Goal: Task Accomplishment & Management: Manage account settings

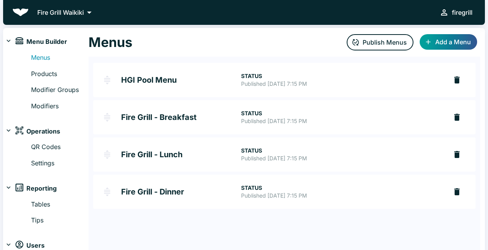
scroll to position [27, 0]
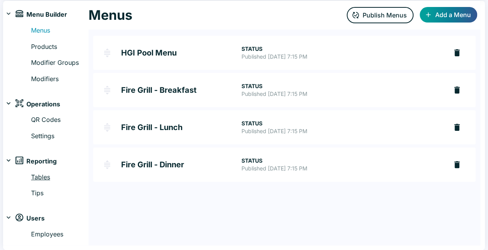
click at [42, 175] on link "Tables" at bounding box center [59, 177] width 57 height 10
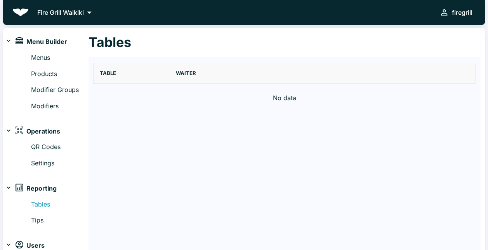
click at [63, 8] on p "Fire Grill Waikiki" at bounding box center [60, 12] width 47 height 9
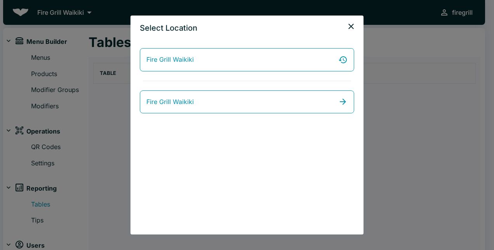
click at [351, 26] on icon "close" at bounding box center [350, 26] width 5 height 5
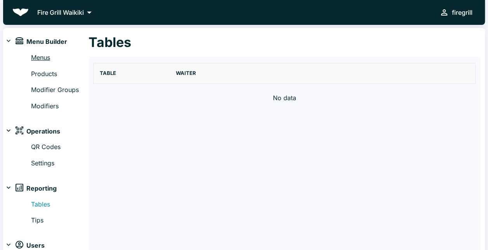
click at [47, 57] on link "Menus" at bounding box center [59, 58] width 57 height 10
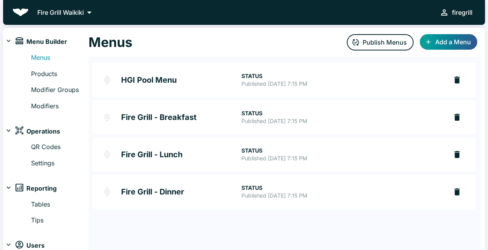
click at [144, 88] on link "HGI Pool Menu STATUS Published [DATE] 7:15 PM" at bounding box center [270, 80] width 354 height 34
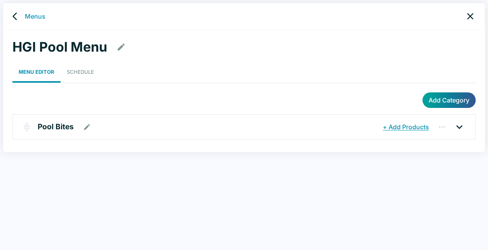
click at [65, 130] on p "Pool Bites" at bounding box center [56, 126] width 36 height 11
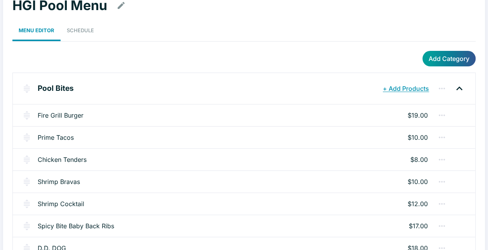
scroll to position [59, 0]
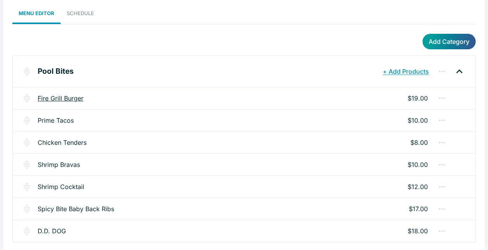
click at [75, 96] on link "Fire Grill Burger" at bounding box center [61, 98] width 46 height 9
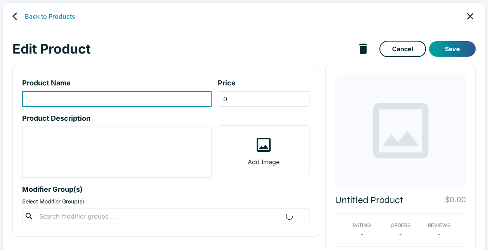
type input "Fire Grill Burger"
type input "19"
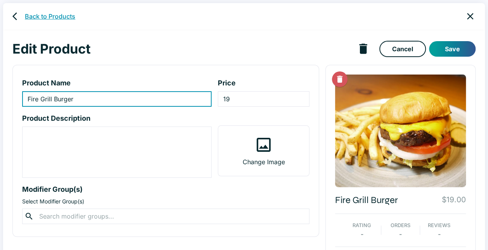
click at [43, 15] on link "Back to Products" at bounding box center [50, 16] width 50 height 9
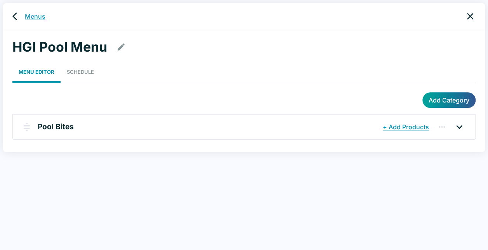
click at [35, 15] on link "Menus" at bounding box center [35, 16] width 21 height 9
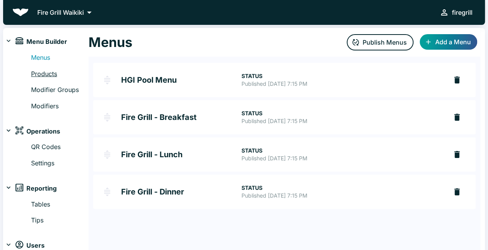
click at [51, 73] on link "Products" at bounding box center [59, 74] width 57 height 10
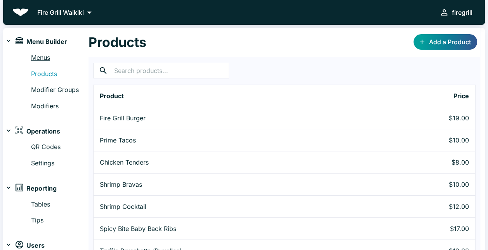
click at [41, 58] on link "Menus" at bounding box center [59, 58] width 57 height 10
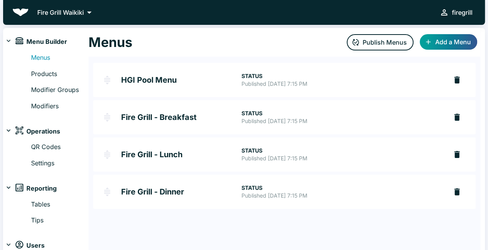
click at [175, 194] on h2 "Fire Grill - Dinner" at bounding box center [181, 192] width 120 height 8
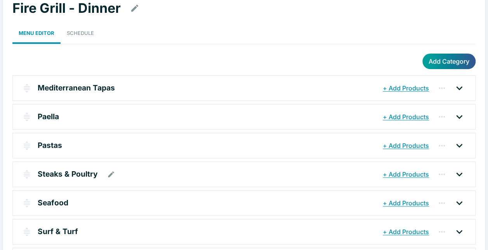
scroll to position [78, 0]
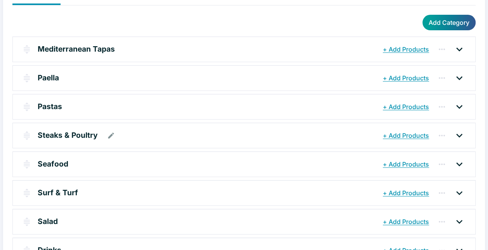
click at [60, 131] on p "Steaks & Poultry" at bounding box center [68, 135] width 60 height 11
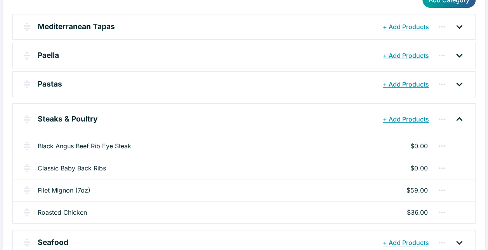
scroll to position [116, 0]
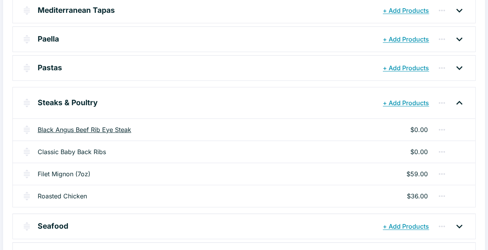
click at [75, 125] on link "Black Angus Beef Rib Eye Steak" at bounding box center [85, 129] width 94 height 9
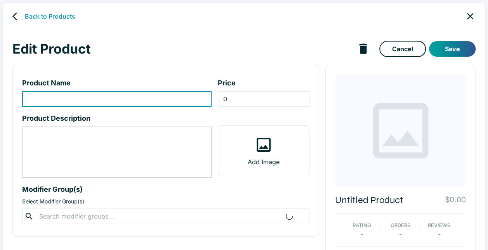
type input "Black Angus Beef Rib Eye Steak"
type textarea "Served with Mash Potatoes, Grilled Asparagus, Homemade Au Jus and Horseradish 1…"
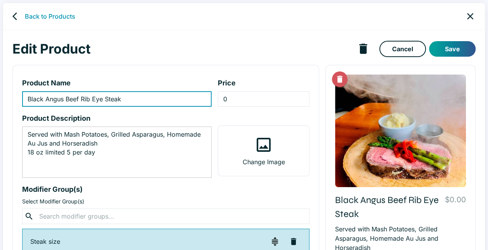
scroll to position [128, 0]
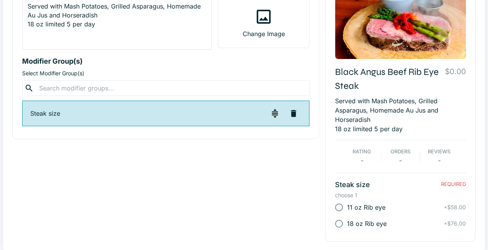
click at [198, 118] on p "Steak size" at bounding box center [148, 113] width 237 height 9
click at [337, 206] on input "11 oz Rib eye" at bounding box center [339, 207] width 16 height 16
radio input "true"
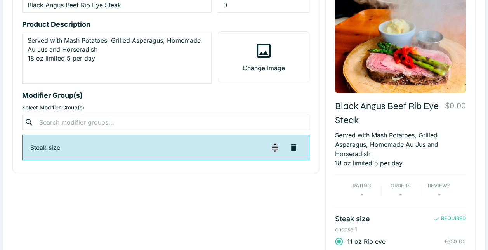
scroll to position [50, 0]
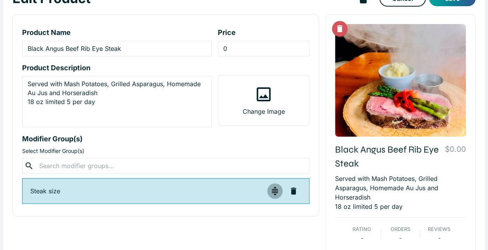
click at [276, 191] on img "button" at bounding box center [274, 190] width 9 height 9
click at [310, 146] on div "Product Name Black Angus Beef Rib Eye Steak ​ Price 0 ​ Product Description Ser…" at bounding box center [165, 115] width 307 height 202
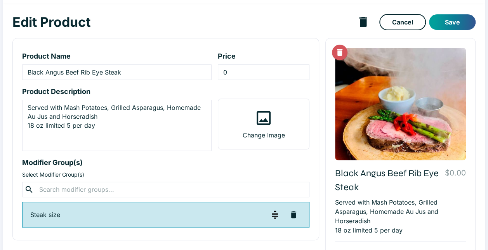
scroll to position [0, 0]
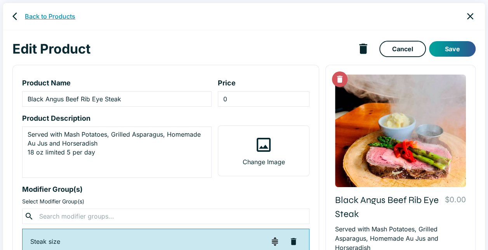
click at [42, 17] on link "Back to Products" at bounding box center [50, 16] width 50 height 9
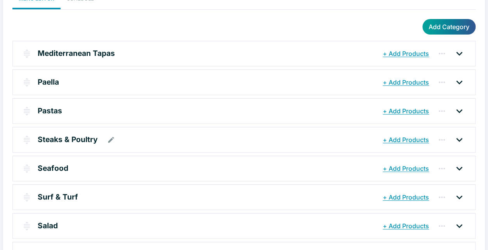
scroll to position [101, 0]
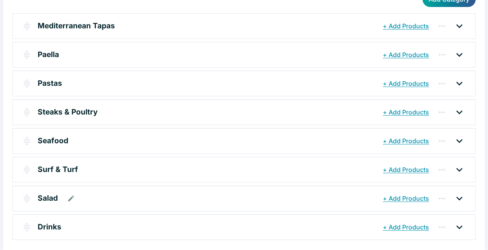
click at [300, 194] on div "Salad" at bounding box center [209, 198] width 343 height 14
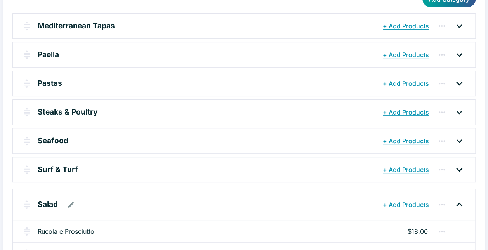
scroll to position [179, 0]
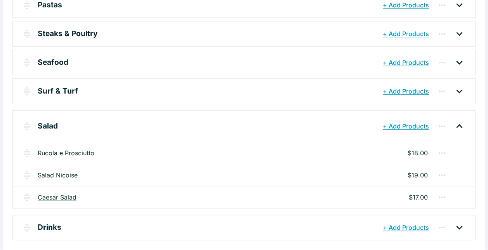
click at [60, 193] on link "Caesar Salad" at bounding box center [57, 197] width 39 height 9
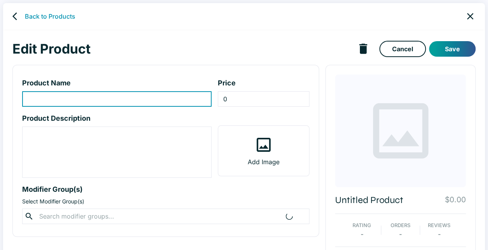
type input "Caesar Salad"
type input "17"
type textarea "Parmesan, Croutons"
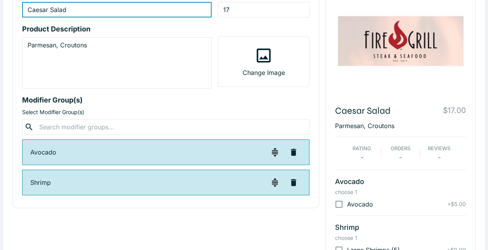
scroll to position [116, 0]
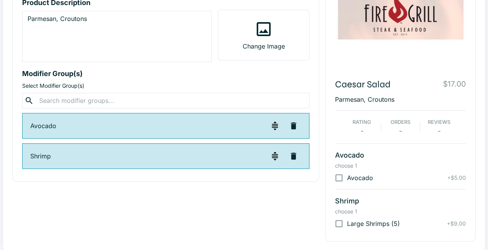
click at [160, 122] on p "Avocado" at bounding box center [148, 125] width 237 height 9
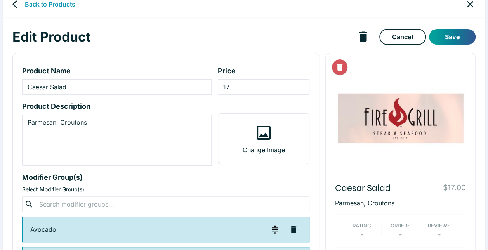
scroll to position [0, 0]
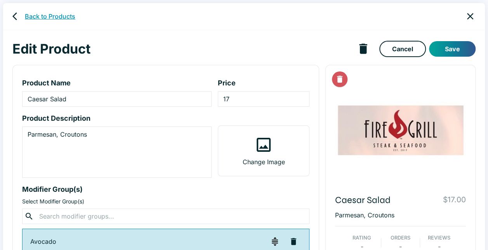
click at [32, 13] on link "Back to Products" at bounding box center [50, 16] width 50 height 9
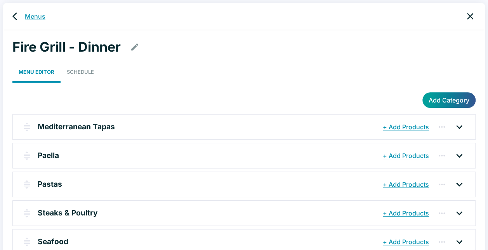
click at [35, 15] on link "Menus" at bounding box center [35, 16] width 21 height 9
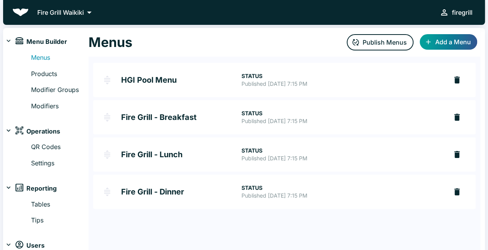
click at [141, 79] on h2 "HGI Pool Menu" at bounding box center [181, 80] width 120 height 8
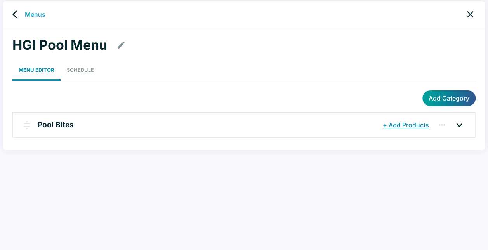
scroll to position [3, 0]
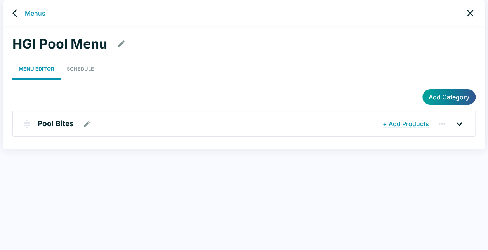
click at [63, 120] on p "Pool Bites" at bounding box center [56, 123] width 36 height 11
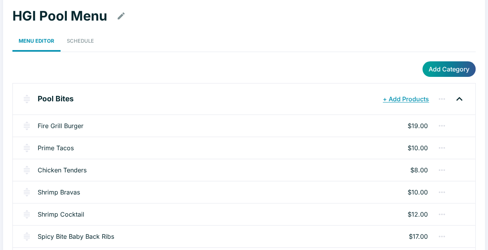
scroll to position [59, 0]
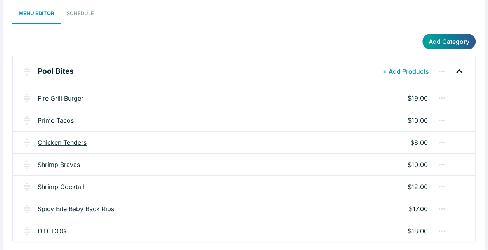
click at [80, 142] on link "Chicken Tenders" at bounding box center [62, 142] width 49 height 9
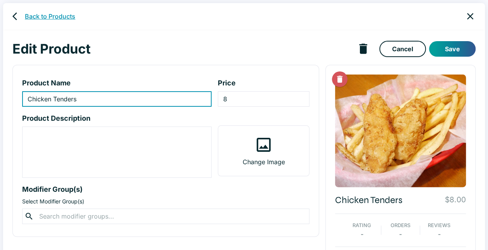
click at [43, 17] on link "Back to Products" at bounding box center [50, 16] width 50 height 9
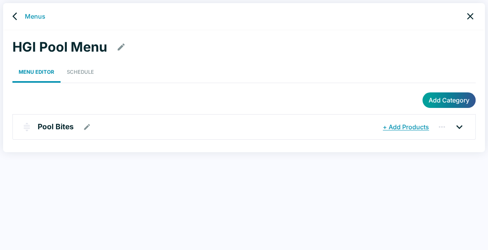
click at [68, 129] on p "Pool Bites" at bounding box center [56, 126] width 36 height 11
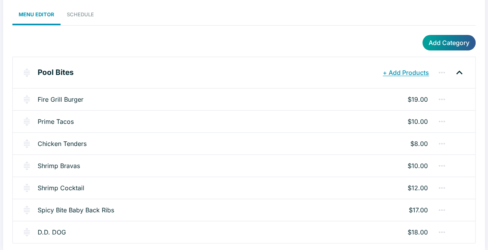
scroll to position [59, 0]
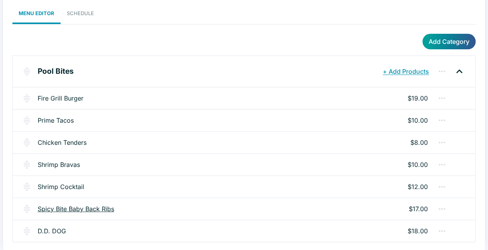
click at [104, 208] on link "Spicy Bite Baby Back Ribs" at bounding box center [76, 208] width 76 height 9
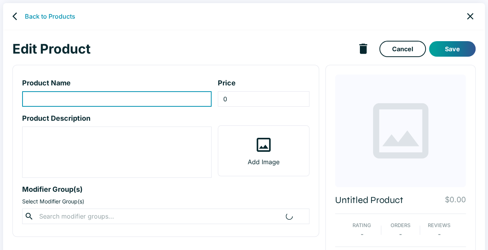
type input "Spicy Bite Baby Back Ribs"
type input "17"
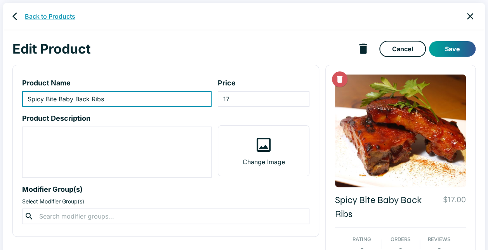
click at [61, 16] on link "Back to Products" at bounding box center [50, 16] width 50 height 9
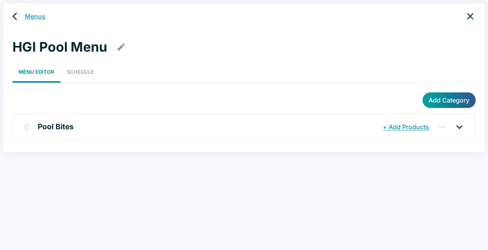
click at [41, 17] on link "Menus" at bounding box center [35, 16] width 21 height 9
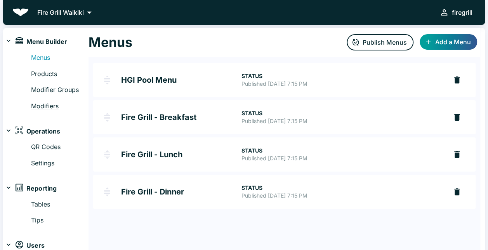
click at [45, 108] on link "Modifiers" at bounding box center [59, 106] width 57 height 10
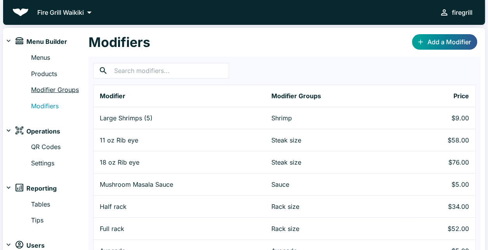
click at [54, 89] on link "Modifier Groups" at bounding box center [59, 90] width 57 height 10
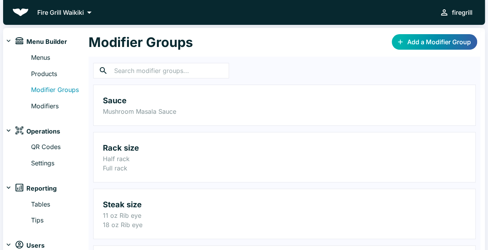
click at [410, 43] on link "Add a Modifier Group" at bounding box center [434, 42] width 85 height 16
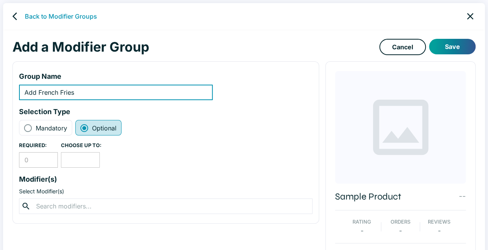
type input "Add French Fries"
click at [71, 160] on input "number" at bounding box center [80, 160] width 39 height 16
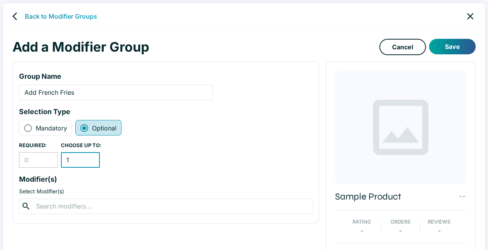
type input "1"
click at [154, 148] on div "REQUIRED: 0 ​ CHOOSE UP TO: 1 ​" at bounding box center [165, 155] width 293 height 26
click at [451, 50] on button "Save" at bounding box center [452, 47] width 47 height 16
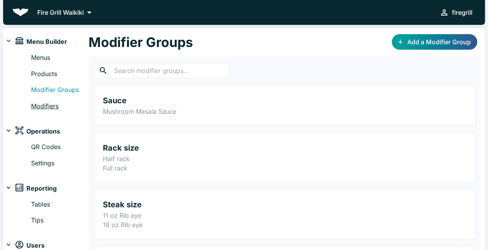
click at [51, 105] on link "Modifiers" at bounding box center [59, 106] width 57 height 10
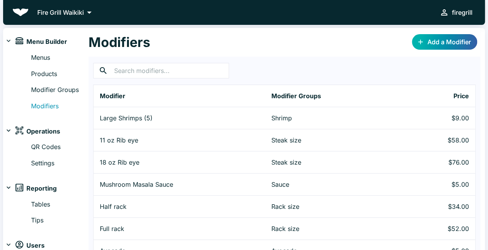
click at [444, 38] on link "Add a Modifier" at bounding box center [444, 42] width 65 height 16
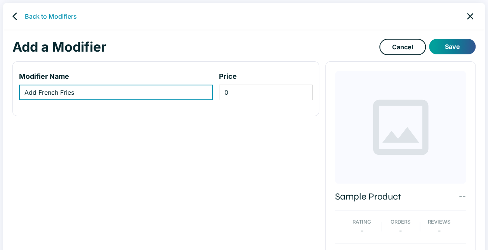
type input "Add French Fries"
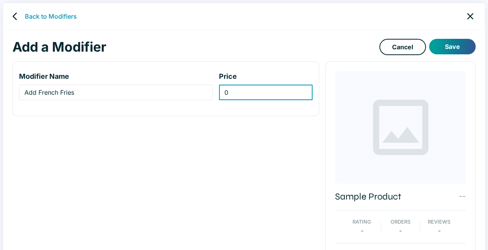
click at [263, 94] on input "0" at bounding box center [266, 93] width 94 height 16
type input "0"
type input "5.00"
click at [447, 49] on button "Save" at bounding box center [452, 47] width 47 height 16
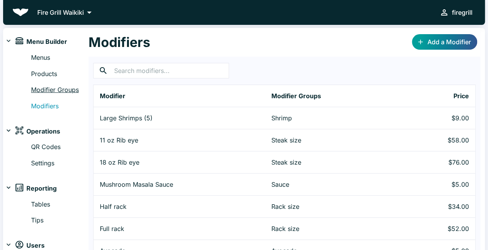
click at [58, 90] on link "Modifier Groups" at bounding box center [59, 90] width 57 height 10
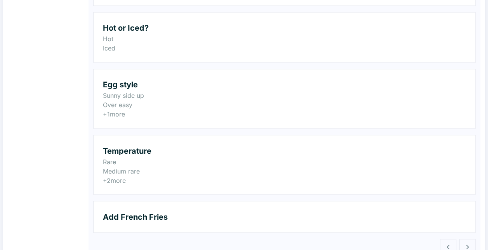
scroll to position [595, 0]
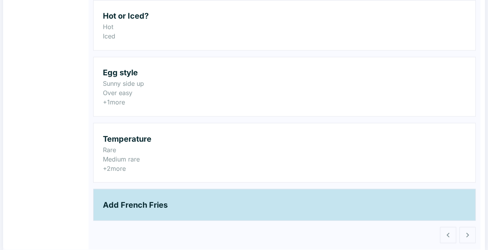
click at [178, 198] on h2 "Add French Fries" at bounding box center [284, 204] width 363 height 12
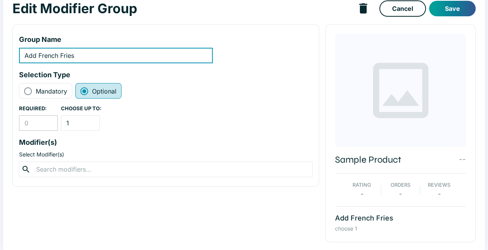
scroll to position [41, 0]
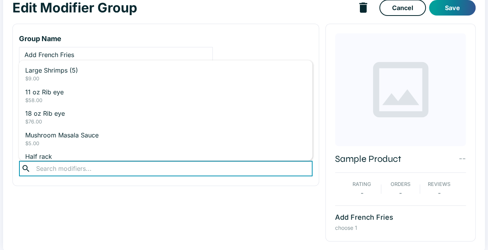
click at [120, 168] on input "text" at bounding box center [166, 168] width 264 height 11
type input "Add"
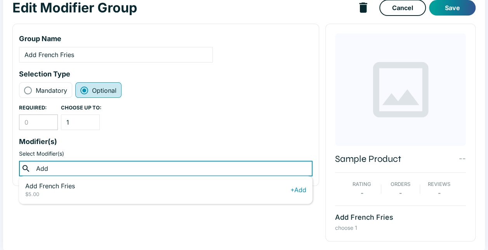
click at [76, 186] on p "Add French Fries" at bounding box center [157, 185] width 265 height 9
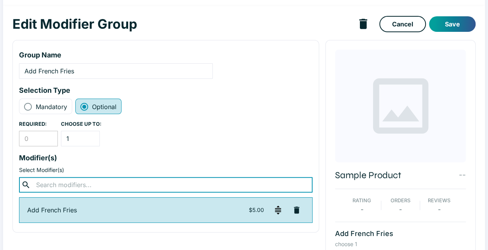
scroll to position [0, 0]
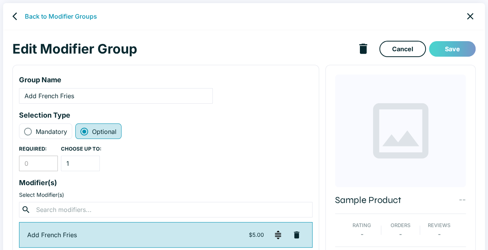
click at [446, 50] on button "Save" at bounding box center [452, 49] width 47 height 16
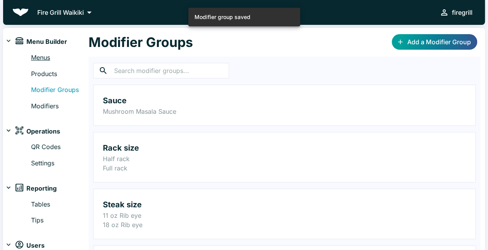
click at [40, 57] on link "Menus" at bounding box center [59, 58] width 57 height 10
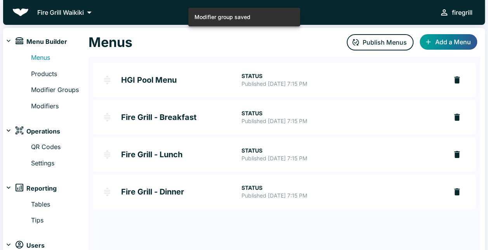
click at [173, 78] on h2 "HGI Pool Menu" at bounding box center [181, 80] width 120 height 8
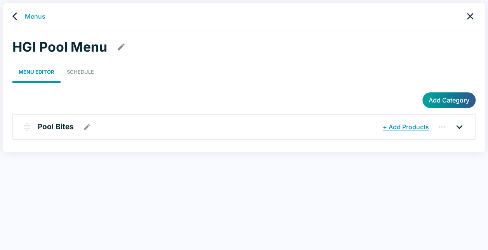
click at [58, 127] on p "Pool Bites" at bounding box center [56, 126] width 36 height 11
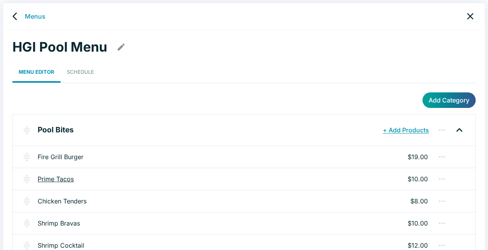
click at [67, 175] on link "Prime Tacos" at bounding box center [56, 178] width 36 height 9
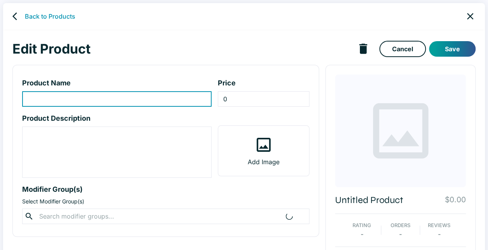
type input "Prime Tacos"
type input "10"
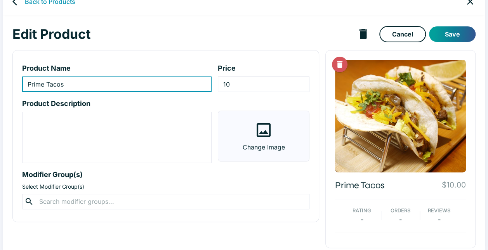
scroll to position [21, 0]
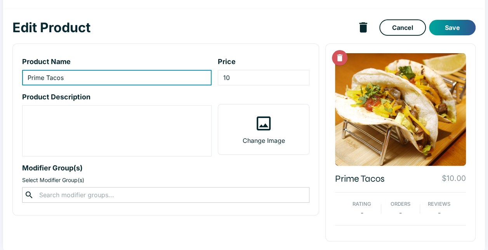
click at [90, 194] on input "text" at bounding box center [165, 194] width 257 height 11
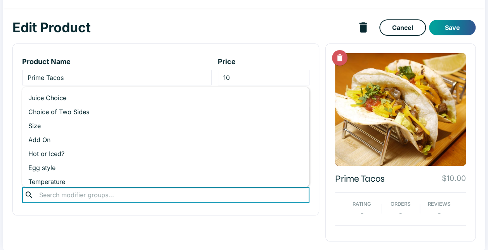
scroll to position [88, 0]
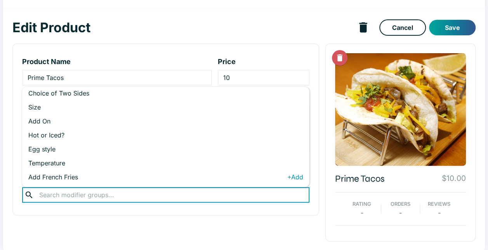
click at [71, 174] on p "Add French Fries" at bounding box center [157, 176] width 259 height 9
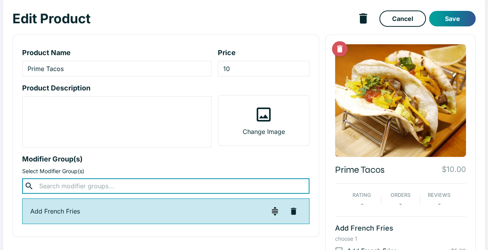
scroll to position [19, 0]
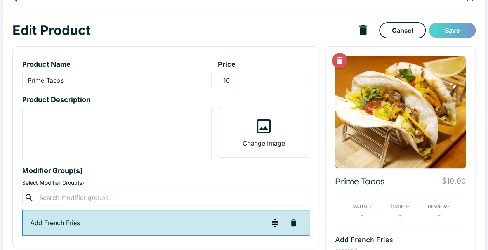
click at [460, 28] on button "Save" at bounding box center [452, 31] width 47 height 16
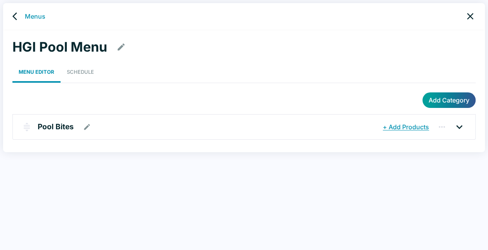
click at [59, 123] on p "Pool Bites" at bounding box center [56, 126] width 36 height 11
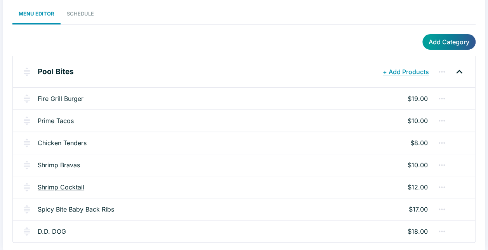
scroll to position [59, 0]
click at [68, 163] on link "Shrimp Bravas" at bounding box center [59, 164] width 42 height 9
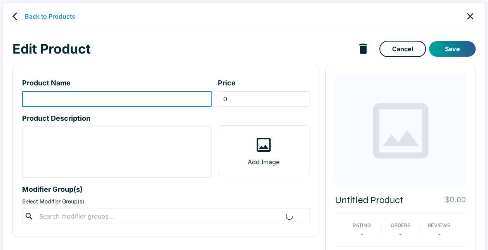
type input "Shrimp Bravas"
type input "10"
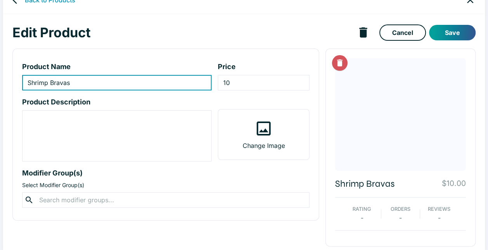
scroll to position [21, 0]
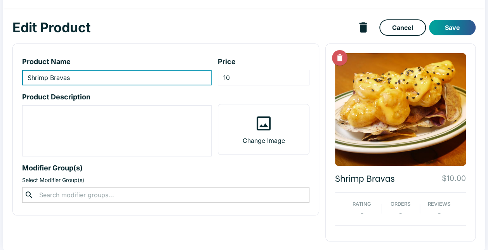
click at [79, 193] on input "text" at bounding box center [165, 194] width 257 height 11
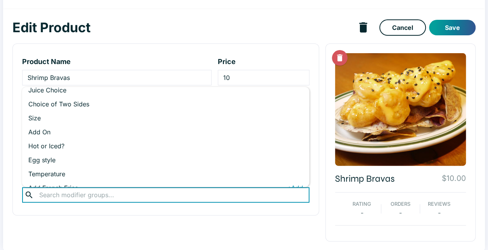
scroll to position [78, 0]
click at [73, 180] on li "Add French Fries +Add" at bounding box center [165, 187] width 287 height 14
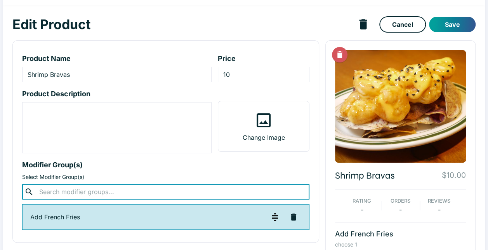
scroll to position [0, 0]
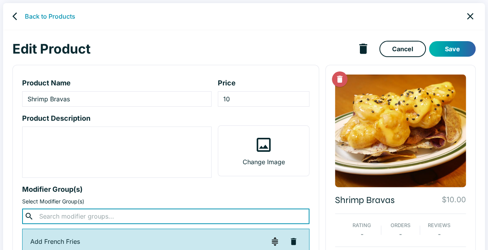
click at [447, 53] on button "Save" at bounding box center [452, 49] width 47 height 16
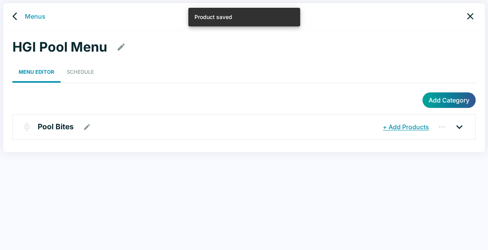
click at [62, 128] on p "Pool Bites" at bounding box center [56, 126] width 36 height 11
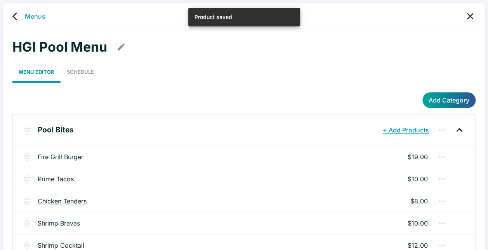
scroll to position [39, 0]
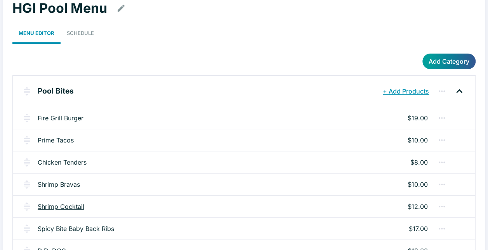
click at [63, 206] on link "Shrimp Cocktail" at bounding box center [61, 206] width 47 height 9
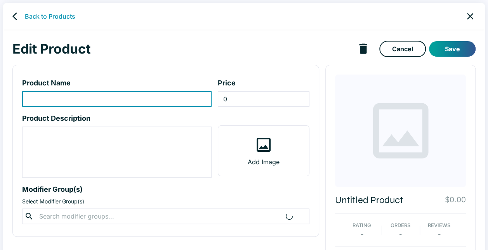
type input "Shrimp Cocktail"
type input "12"
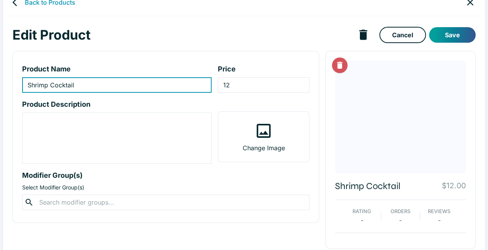
scroll to position [21, 0]
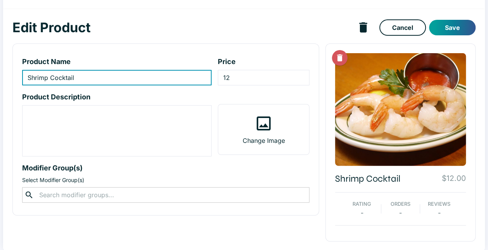
click at [97, 197] on input "text" at bounding box center [165, 194] width 257 height 11
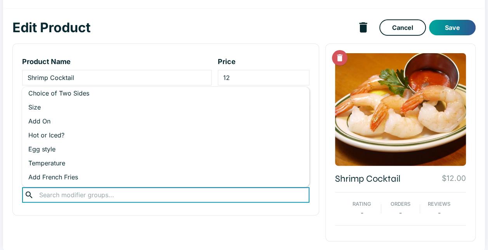
scroll to position [88, 0]
click at [68, 177] on p "Add French Fries" at bounding box center [157, 176] width 259 height 9
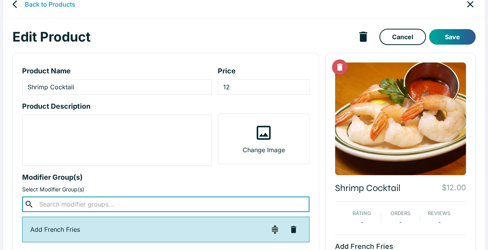
scroll to position [0, 0]
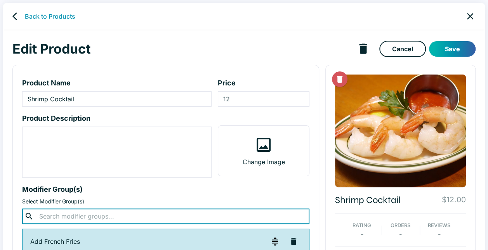
click at [460, 53] on button "Save" at bounding box center [452, 49] width 47 height 16
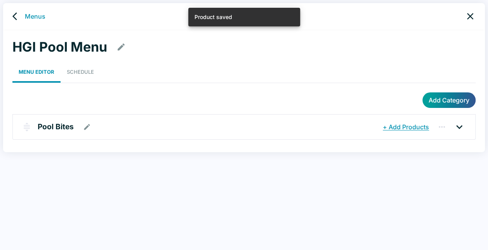
click at [60, 131] on p "Pool Bites" at bounding box center [56, 126] width 36 height 11
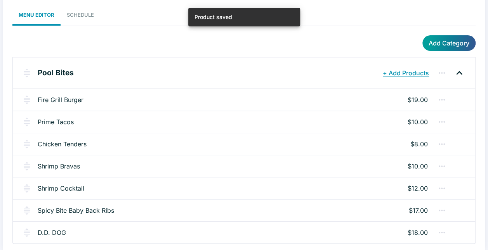
scroll to position [59, 0]
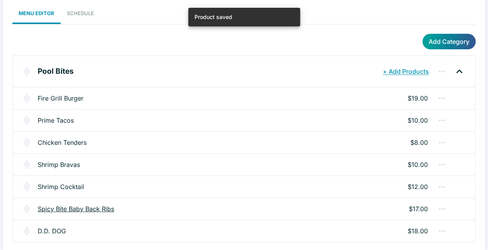
click at [67, 210] on link "Spicy Bite Baby Back Ribs" at bounding box center [76, 208] width 76 height 9
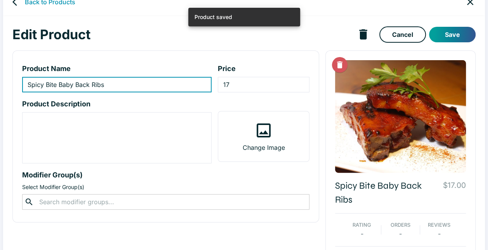
scroll to position [35, 0]
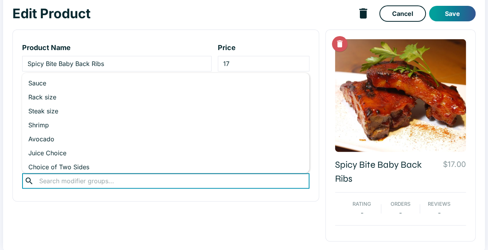
click at [77, 179] on input "text" at bounding box center [165, 180] width 257 height 11
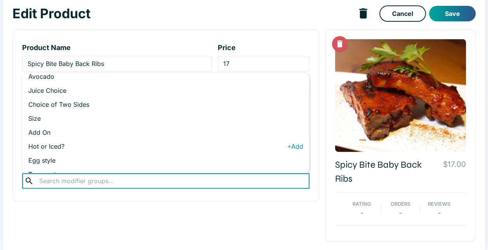
scroll to position [88, 0]
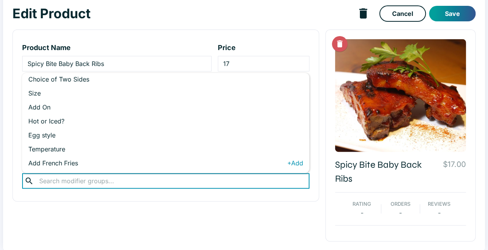
click at [67, 164] on p "Add French Fries" at bounding box center [157, 162] width 259 height 9
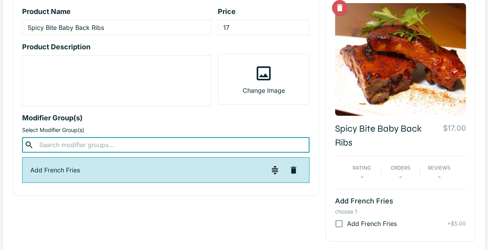
scroll to position [0, 0]
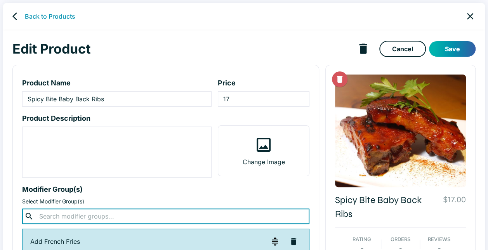
click at [444, 49] on button "Save" at bounding box center [452, 49] width 47 height 16
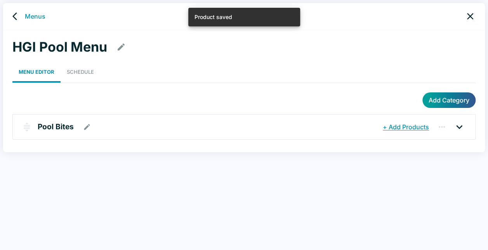
click at [53, 124] on p "Pool Bites" at bounding box center [56, 126] width 36 height 11
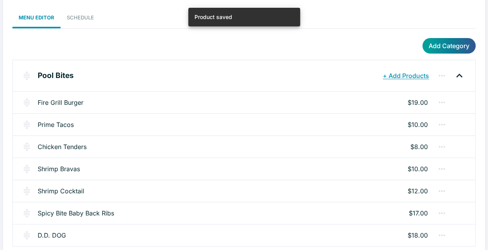
scroll to position [59, 0]
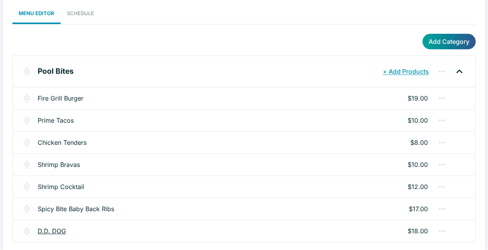
click at [54, 229] on link "D.D. DOG" at bounding box center [52, 230] width 28 height 9
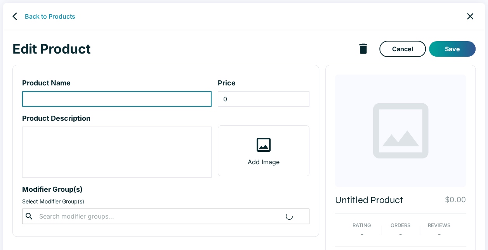
type input "D.D. DOG"
type input "18"
type textarea "[PERSON_NAME] & [PERSON_NAME] French baguette, 9" [US_STATE] local sausage, col…"
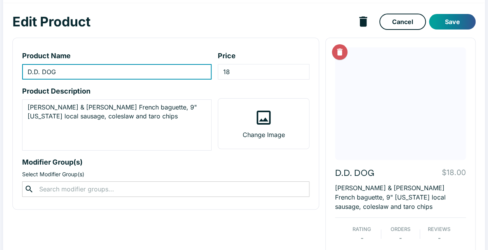
scroll to position [52, 0]
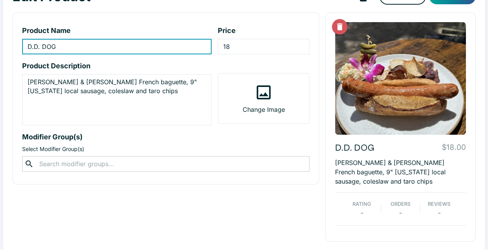
click at [104, 163] on input "text" at bounding box center [165, 163] width 257 height 11
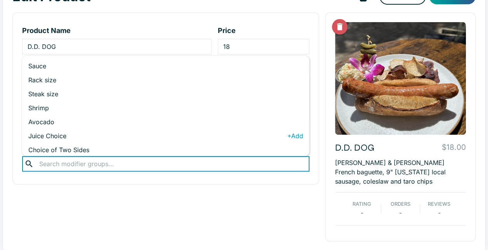
scroll to position [88, 0]
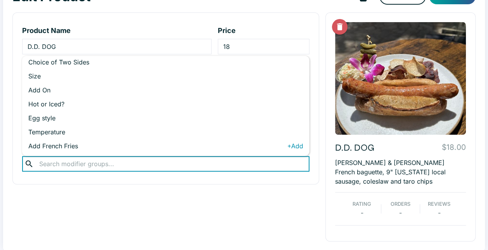
click at [71, 144] on p "Add French Fries" at bounding box center [157, 145] width 259 height 9
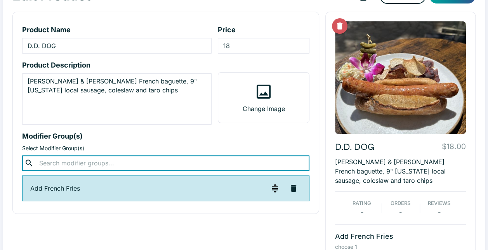
scroll to position [0, 0]
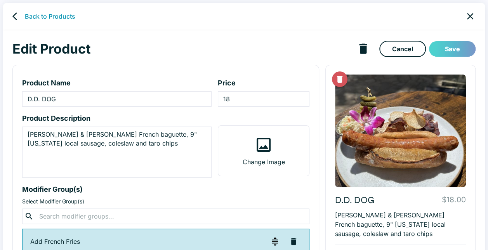
click at [451, 48] on button "Save" at bounding box center [452, 49] width 47 height 16
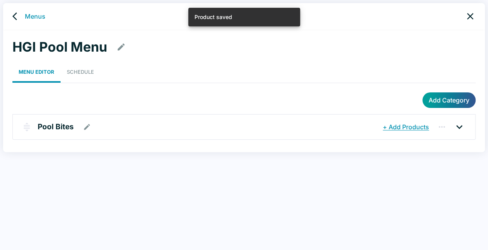
click at [54, 122] on p "Pool Bites" at bounding box center [56, 126] width 36 height 11
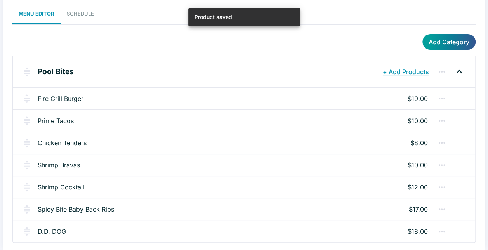
scroll to position [59, 0]
click at [61, 119] on link "Prime Tacos" at bounding box center [56, 120] width 36 height 9
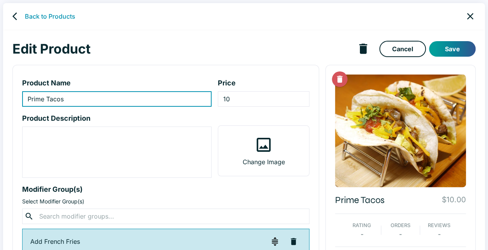
click at [15, 15] on icon "back" at bounding box center [16, 16] width 9 height 9
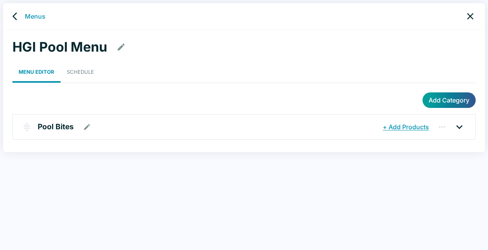
click at [61, 129] on p "Pool Bites" at bounding box center [56, 126] width 36 height 11
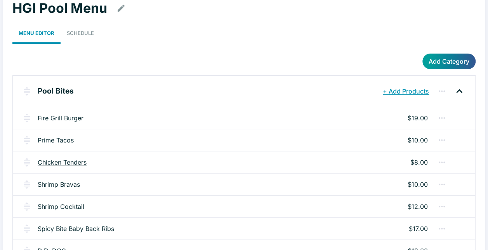
scroll to position [59, 0]
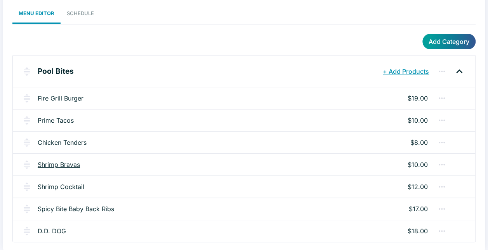
click at [69, 163] on link "Shrimp Bravas" at bounding box center [59, 164] width 42 height 9
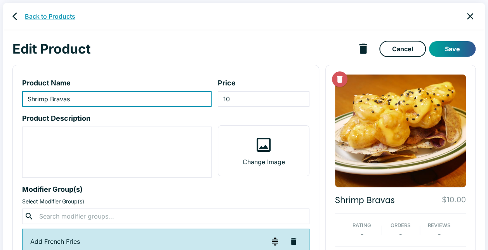
click at [34, 16] on link "Back to Products" at bounding box center [50, 16] width 50 height 9
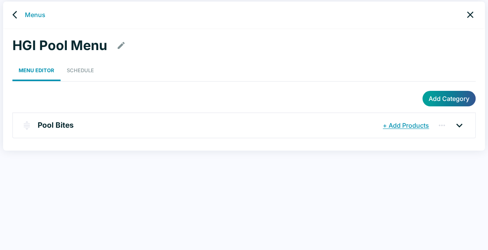
scroll to position [3, 0]
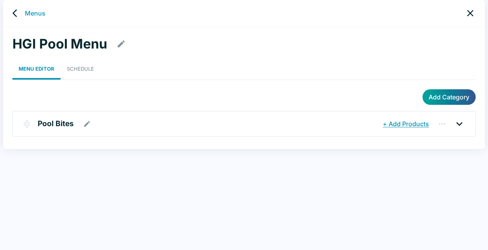
click at [48, 127] on p "Pool Bites" at bounding box center [56, 123] width 36 height 11
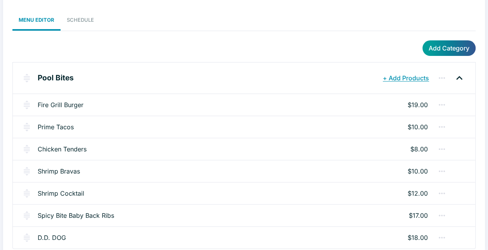
scroll to position [59, 0]
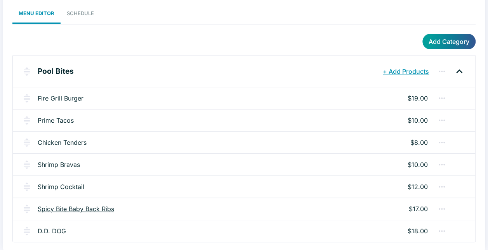
click at [61, 208] on link "Spicy Bite Baby Back Ribs" at bounding box center [76, 208] width 76 height 9
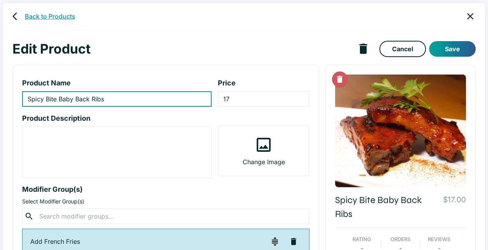
click at [56, 17] on link "Back to Products" at bounding box center [50, 16] width 50 height 9
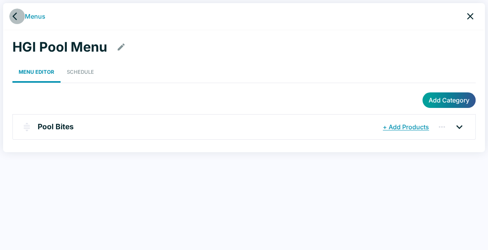
click at [11, 16] on link "back" at bounding box center [17, 17] width 16 height 16
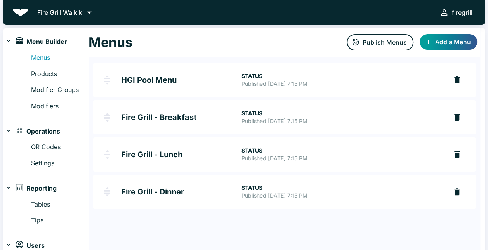
click at [50, 106] on link "Modifiers" at bounding box center [59, 106] width 57 height 10
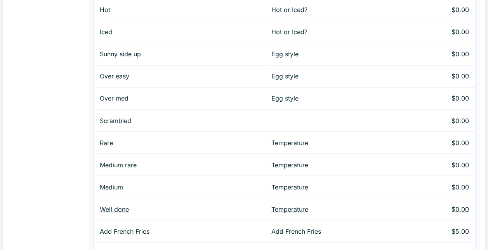
scroll to position [636, 0]
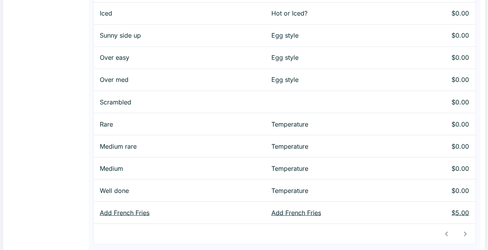
click at [137, 208] on p "Add French Fries" at bounding box center [179, 212] width 159 height 9
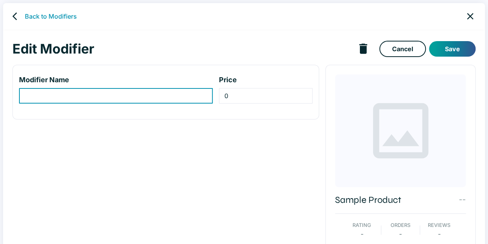
type input "Add French Fries"
type input "5"
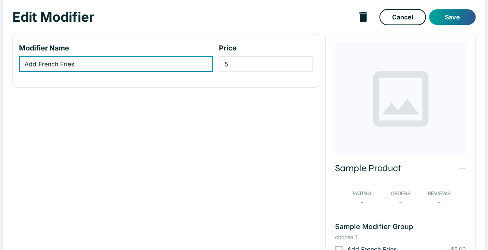
scroll to position [39, 0]
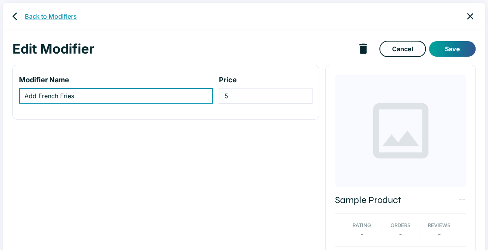
click at [43, 17] on link "Back to Modifiers" at bounding box center [51, 16] width 52 height 9
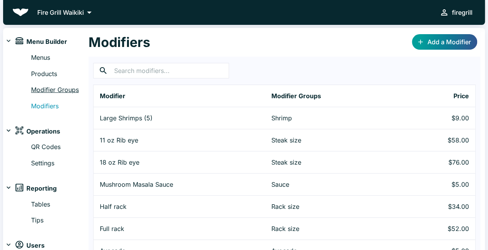
click at [48, 89] on link "Modifier Groups" at bounding box center [59, 90] width 57 height 10
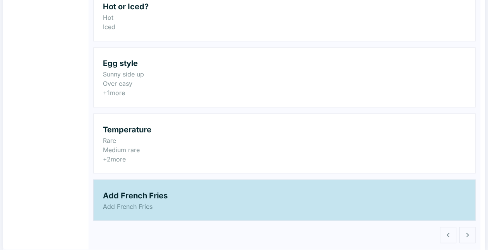
click at [158, 197] on h2 "Add French Fries" at bounding box center [284, 195] width 363 height 12
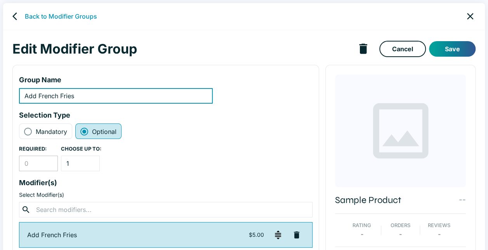
click at [18, 16] on icon "back" at bounding box center [16, 16] width 9 height 9
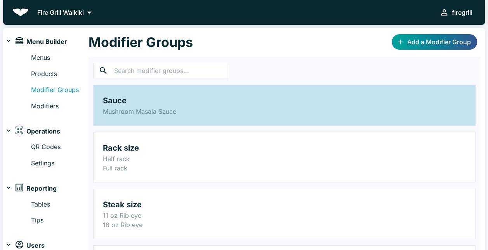
scroll to position [2, 0]
click at [272, 97] on h2 "Sauce" at bounding box center [284, 100] width 363 height 12
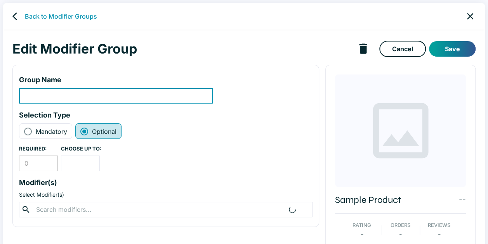
type input "Sauce"
type input "1"
